Goal: Find specific page/section: Find specific page/section

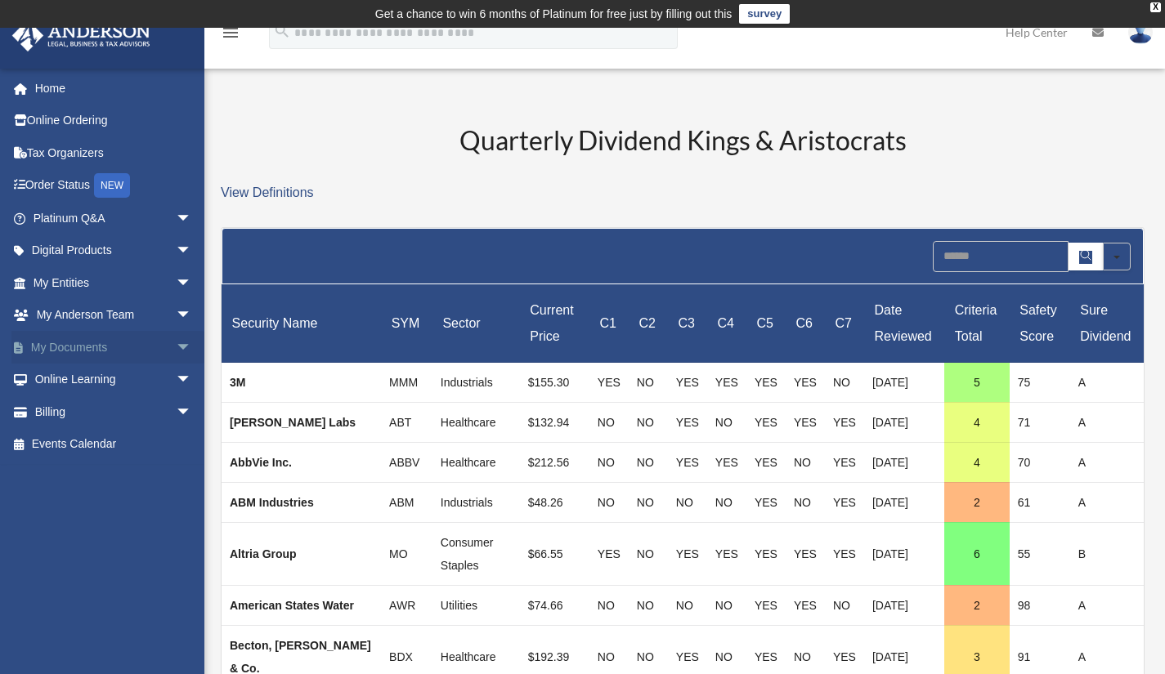
click at [176, 348] on span "arrow_drop_down" at bounding box center [192, 348] width 33 height 34
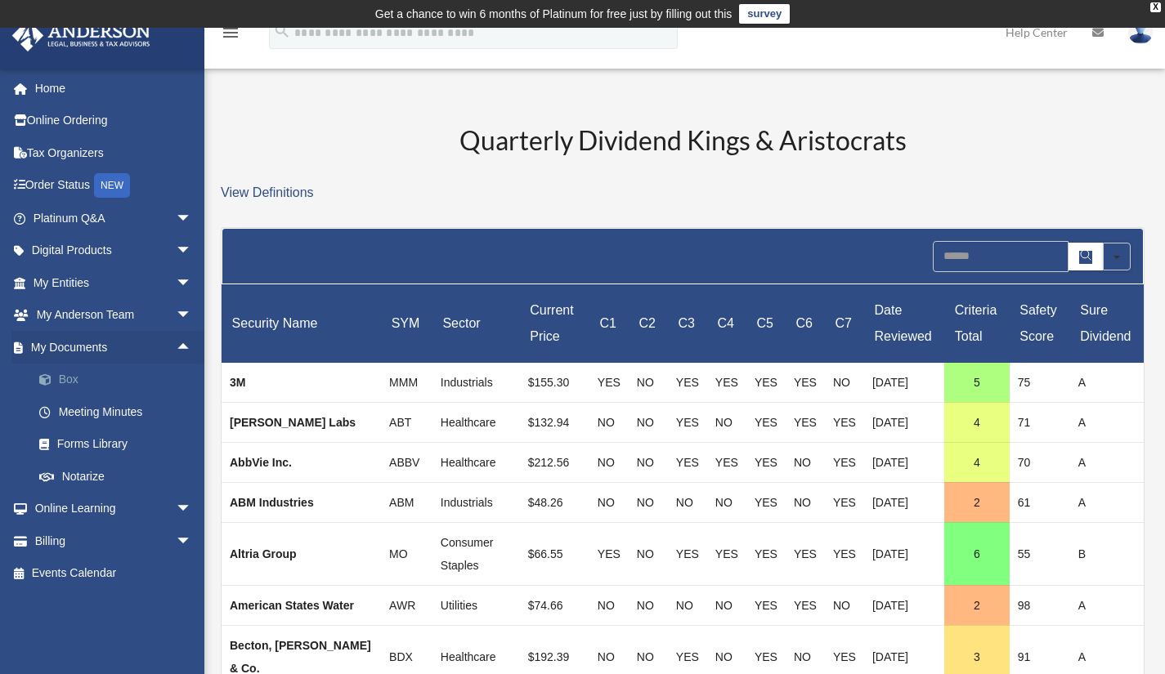
click at [68, 383] on link "Box" at bounding box center [120, 380] width 194 height 33
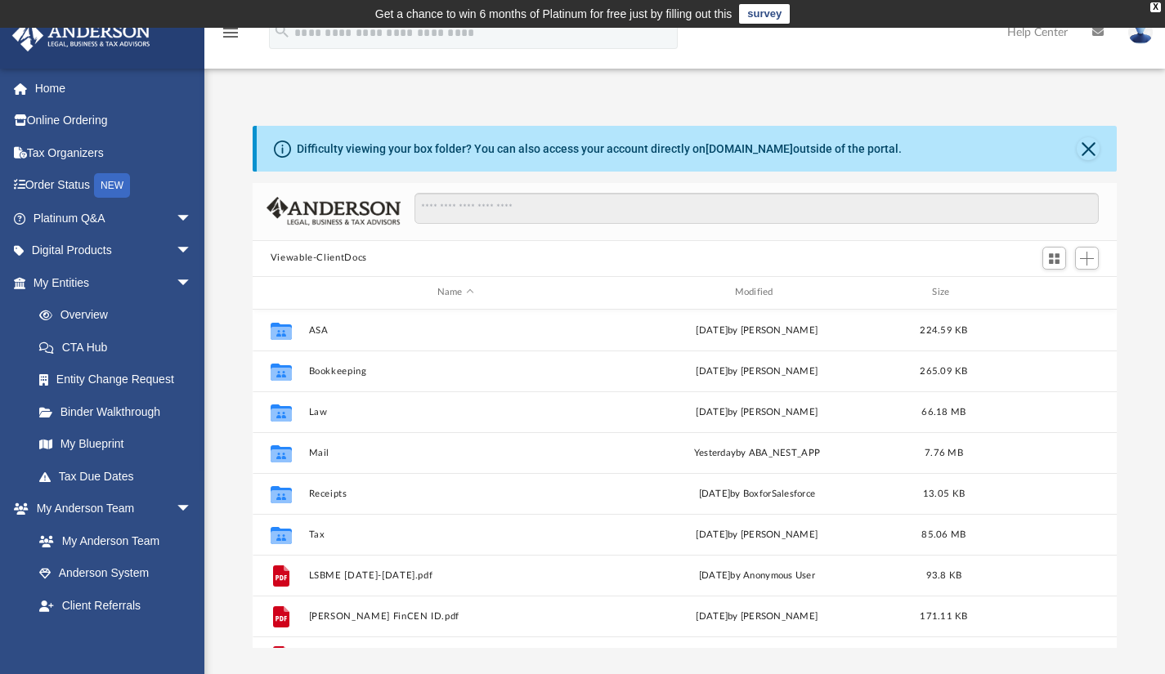
scroll to position [359, 852]
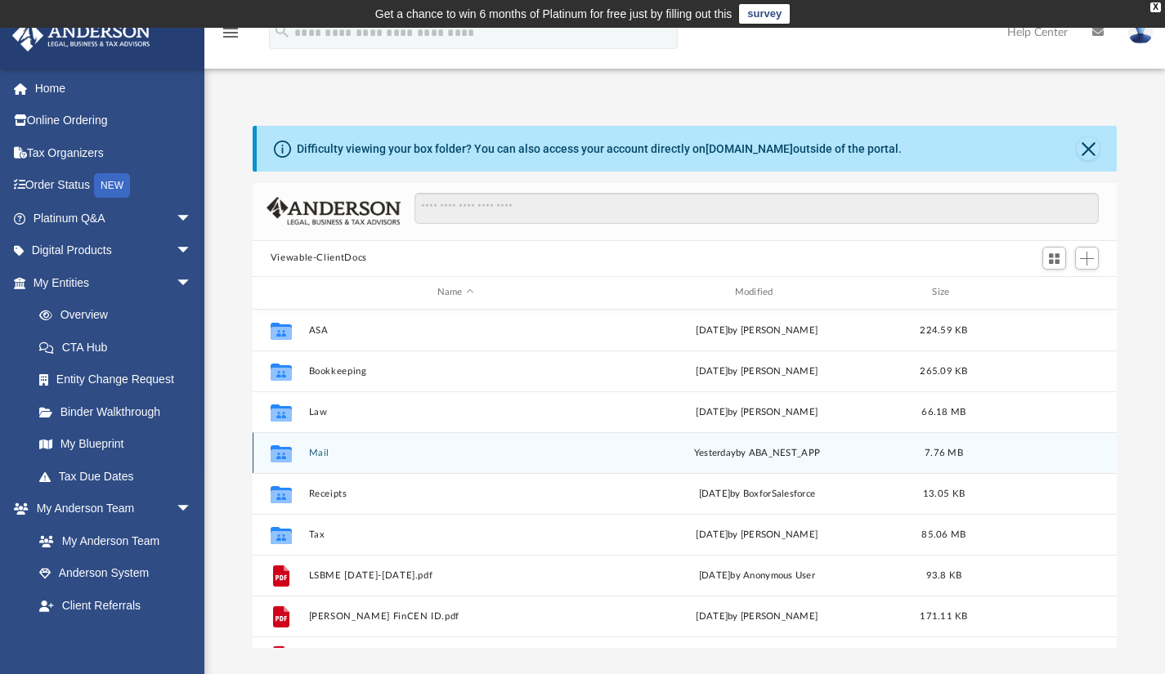
click at [319, 450] on button "Mail" at bounding box center [455, 452] width 294 height 11
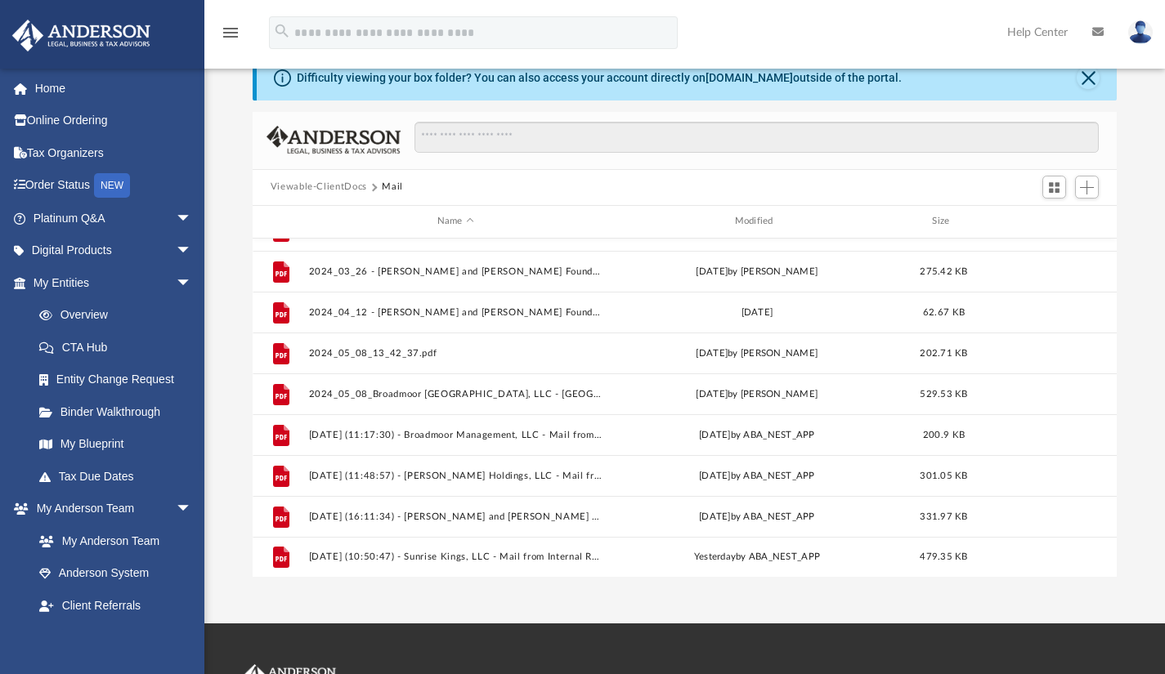
scroll to position [82, 0]
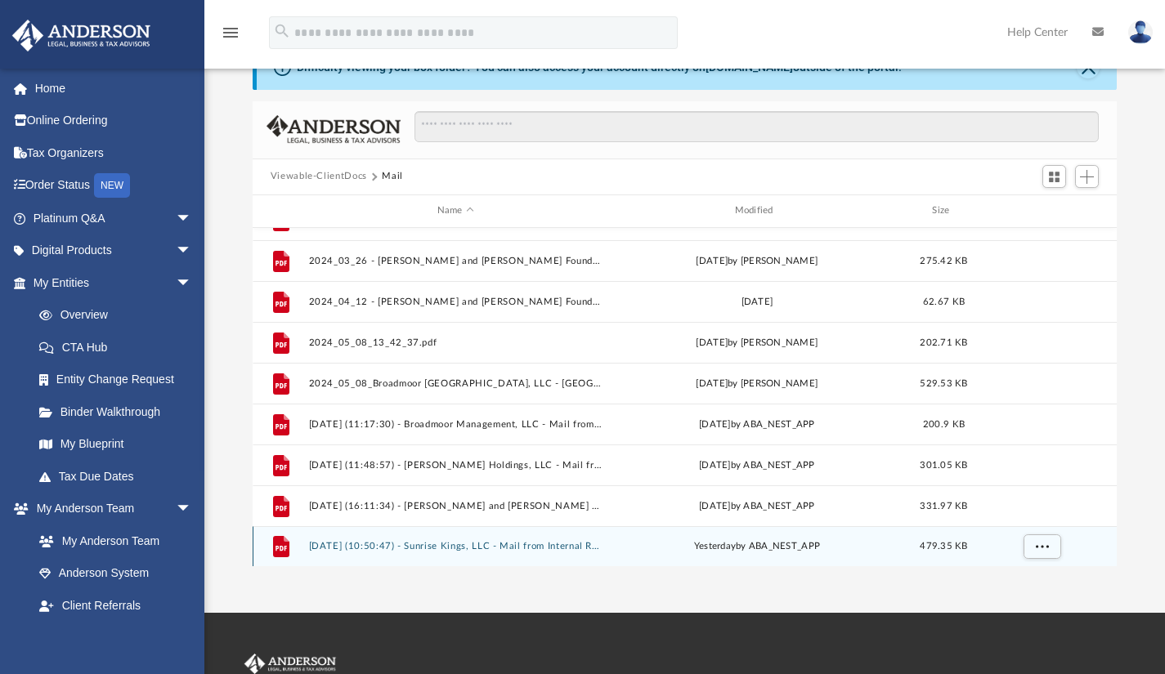
click at [512, 545] on button "2025.09.04 (10:50:47) - Sunrise Kings, LLC - Mail from Internal Revenue Service…" at bounding box center [455, 546] width 294 height 11
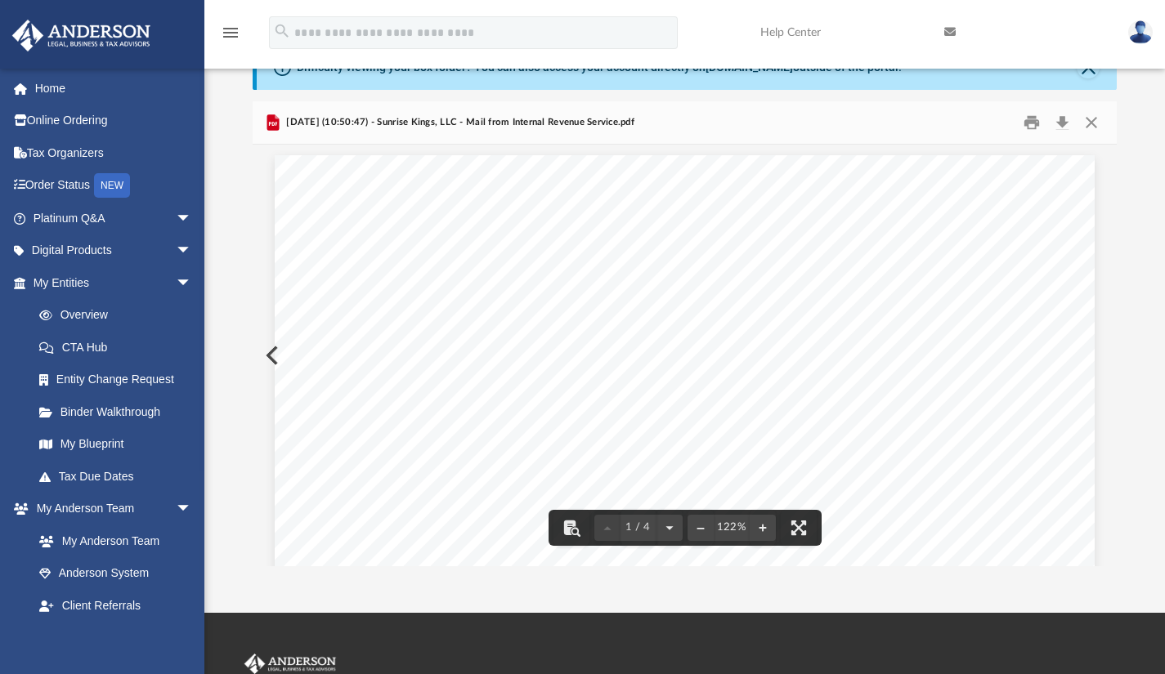
scroll to position [0, 0]
click at [1090, 123] on button "Close" at bounding box center [1090, 122] width 29 height 25
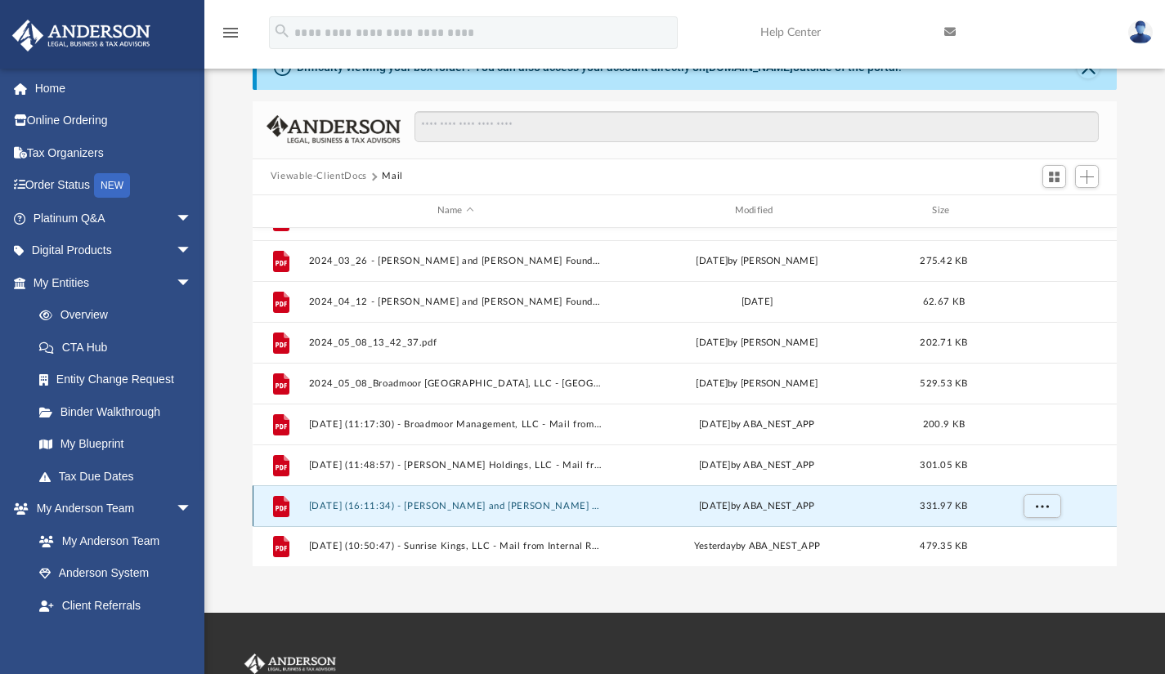
click at [539, 503] on button "2025.05.29 (16:11:34) - Vijay and Prema Thumma Foundation - Mail from IRS.pdf" at bounding box center [455, 505] width 294 height 11
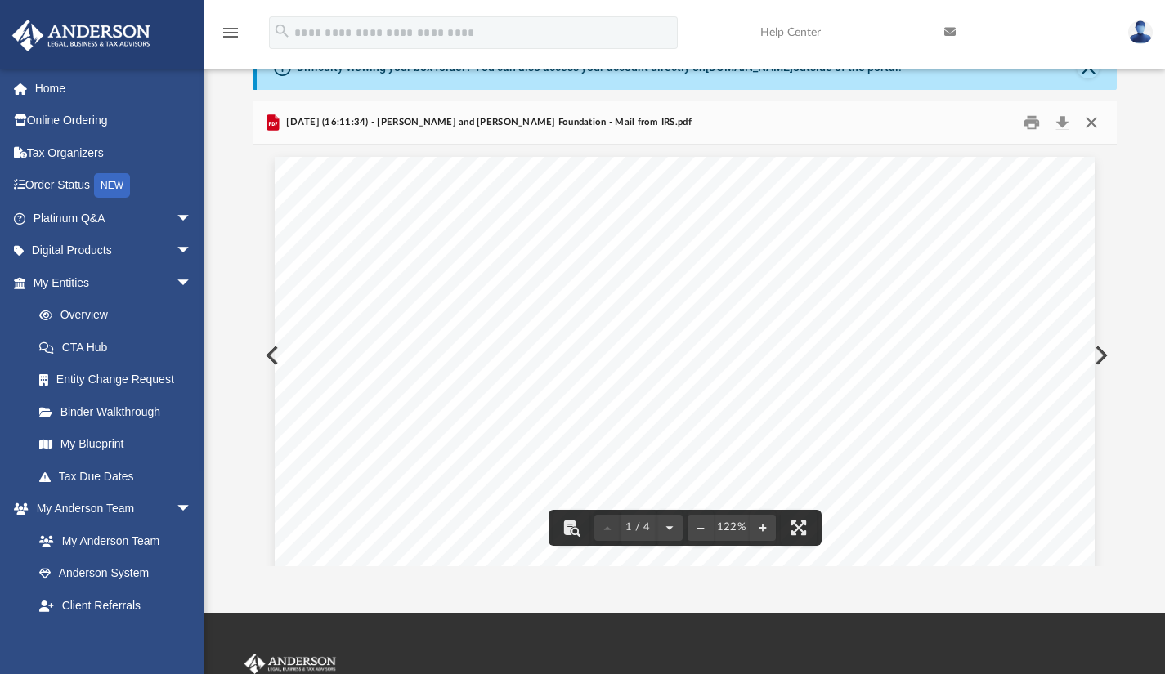
click at [1094, 123] on button "Close" at bounding box center [1090, 122] width 29 height 25
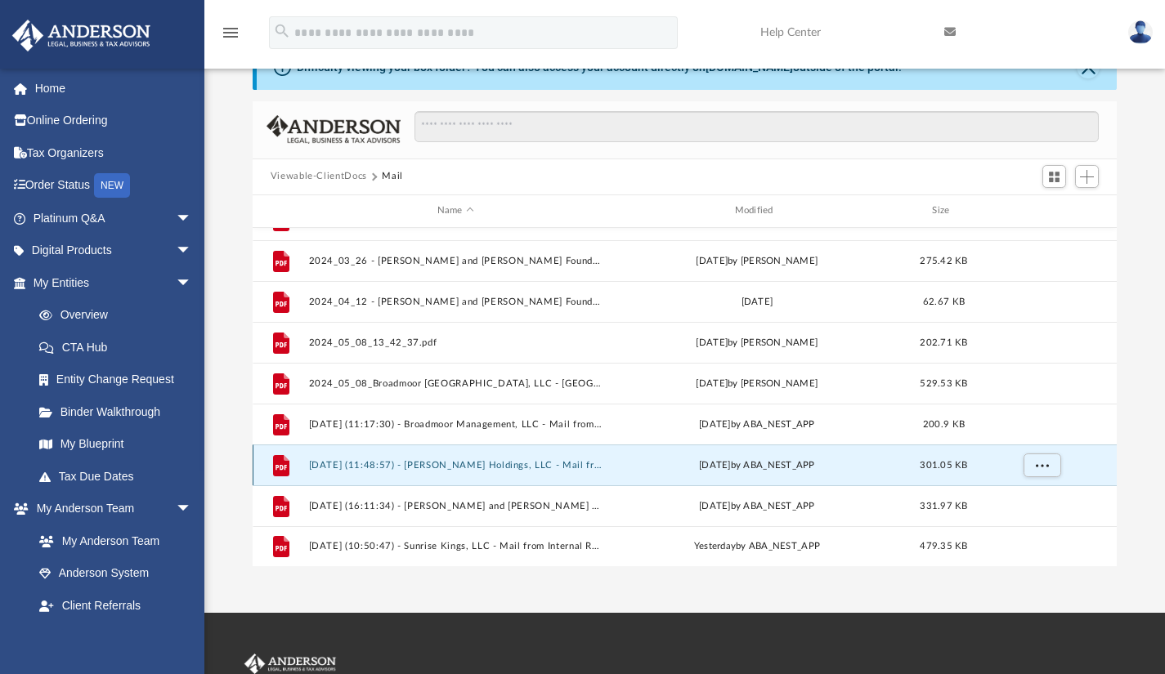
click at [495, 463] on button "2025.03.20 (11:48:57) - Nishiket Holdings, LLC - Mail from Cole Jester.pdf" at bounding box center [455, 464] width 294 height 11
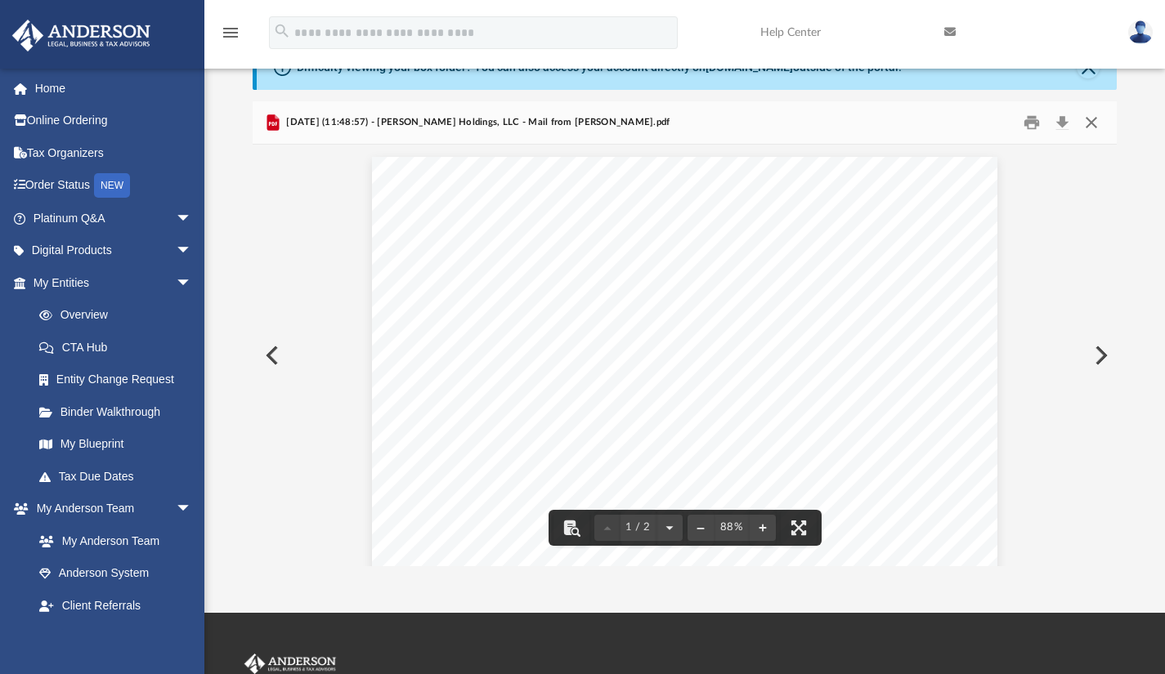
click at [1089, 120] on button "Close" at bounding box center [1090, 122] width 29 height 25
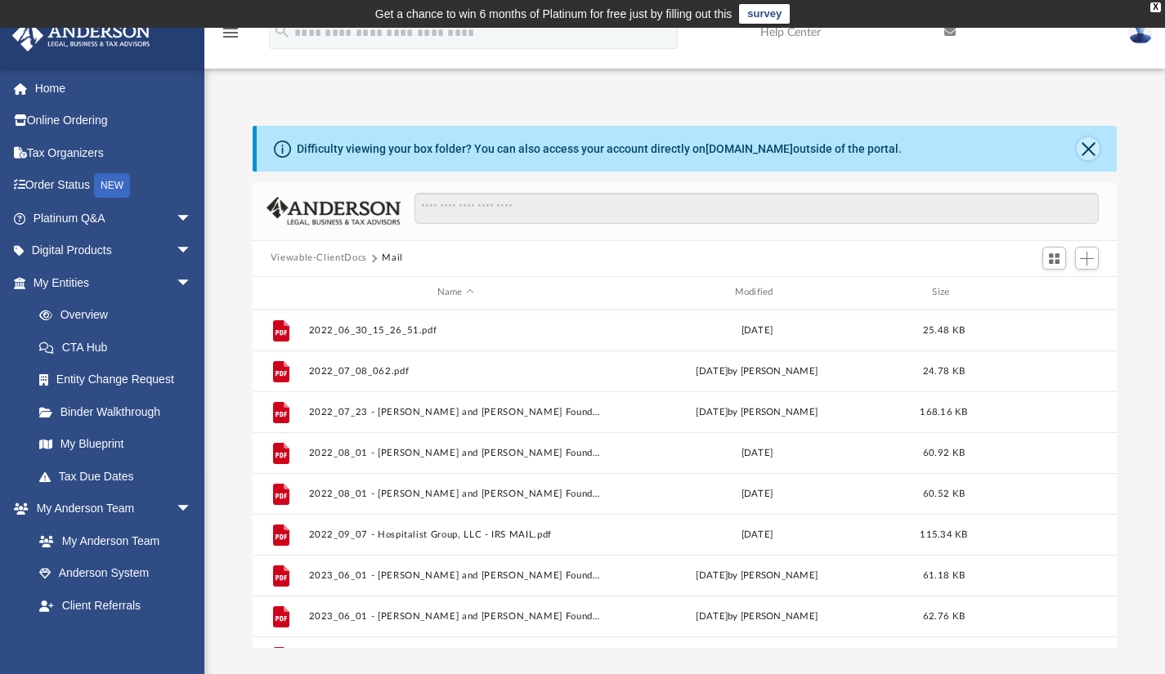
click at [1084, 150] on button "Close" at bounding box center [1087, 148] width 23 height 23
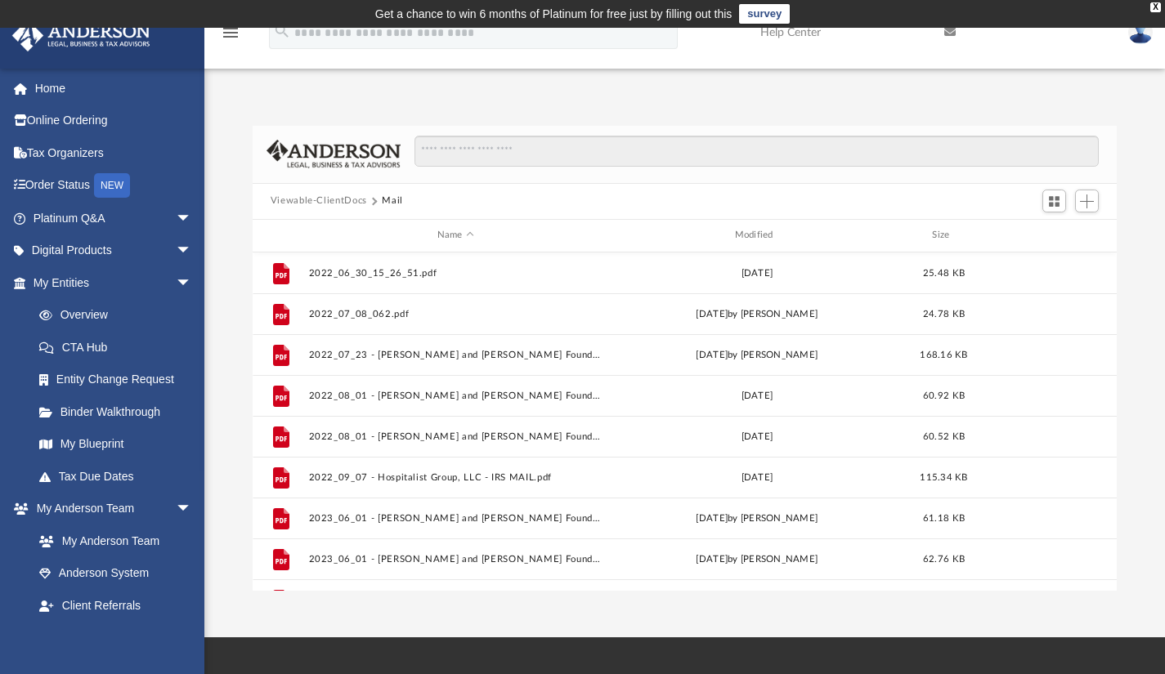
click at [1142, 37] on img at bounding box center [1140, 32] width 25 height 24
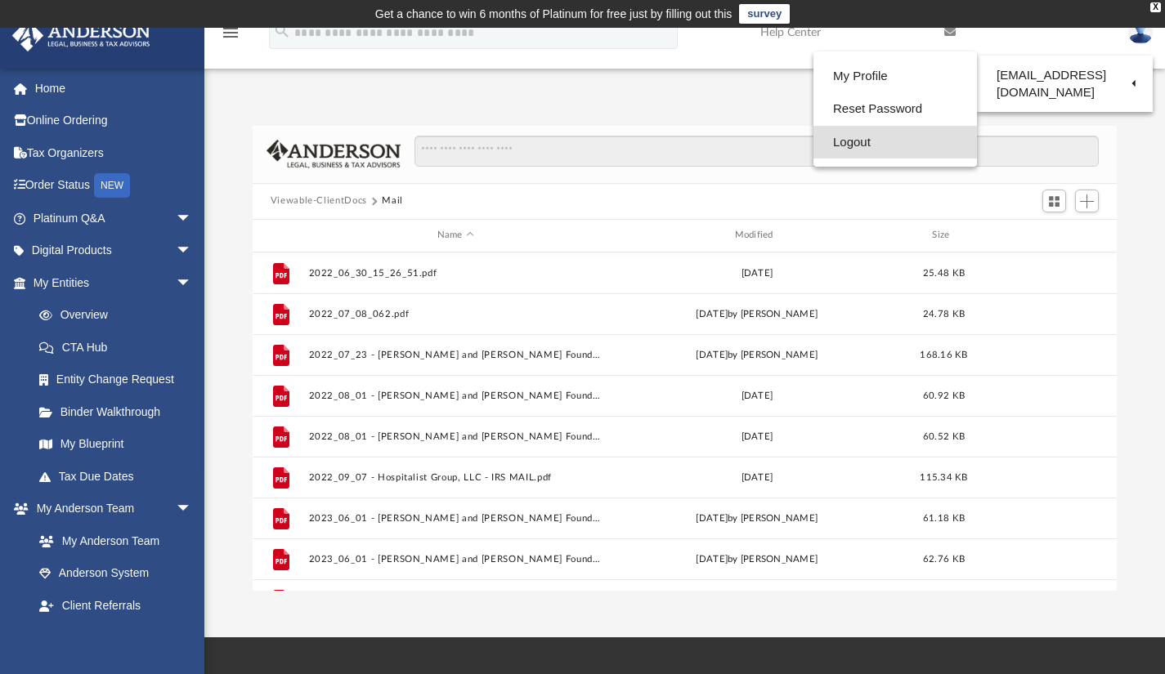
click at [847, 143] on link "Logout" at bounding box center [894, 143] width 163 height 34
